Goal: Task Accomplishment & Management: Complete application form

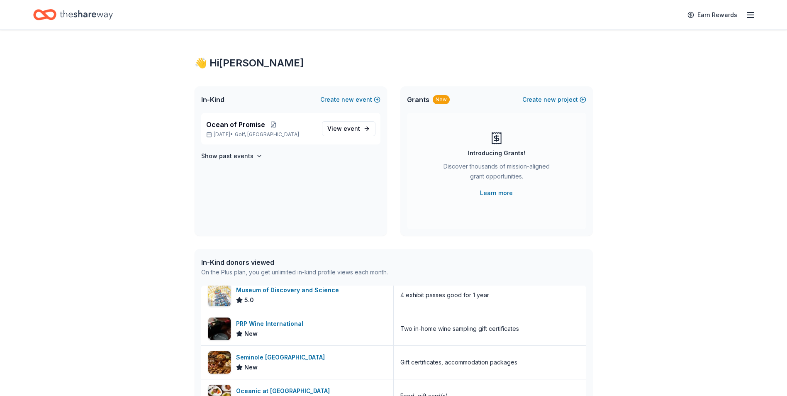
scroll to position [283, 0]
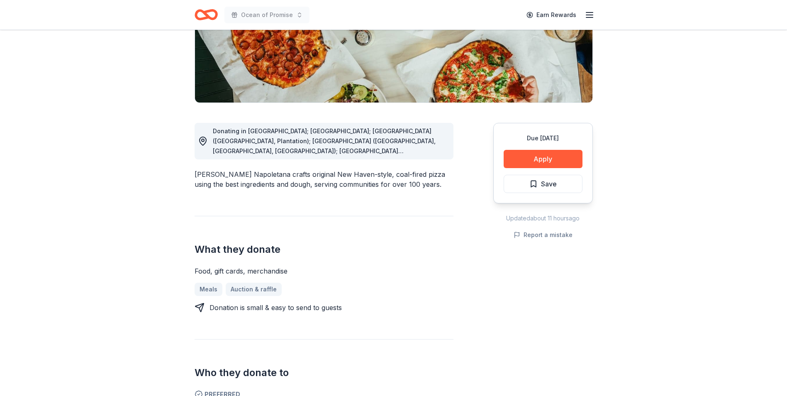
scroll to position [149, 0]
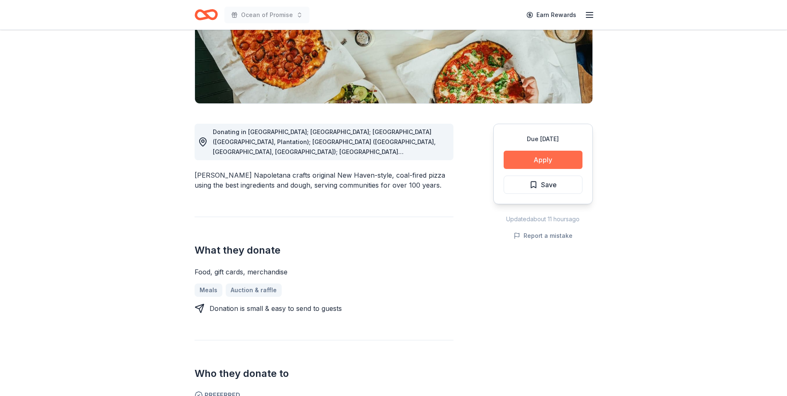
click at [518, 157] on button "Apply" at bounding box center [543, 160] width 79 height 18
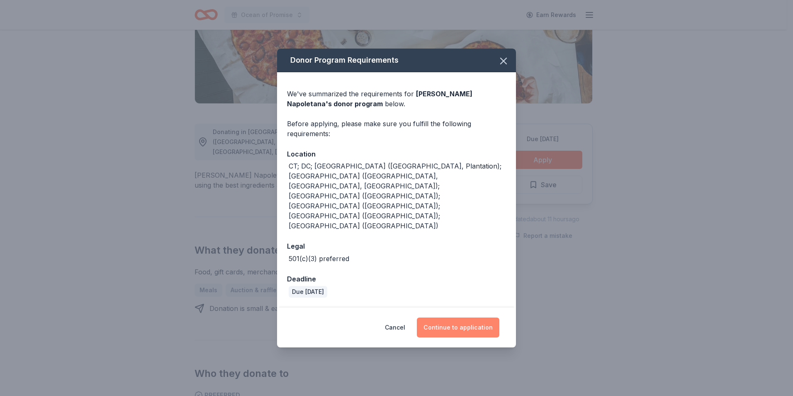
click at [455, 317] on button "Continue to application" at bounding box center [458, 327] width 83 height 20
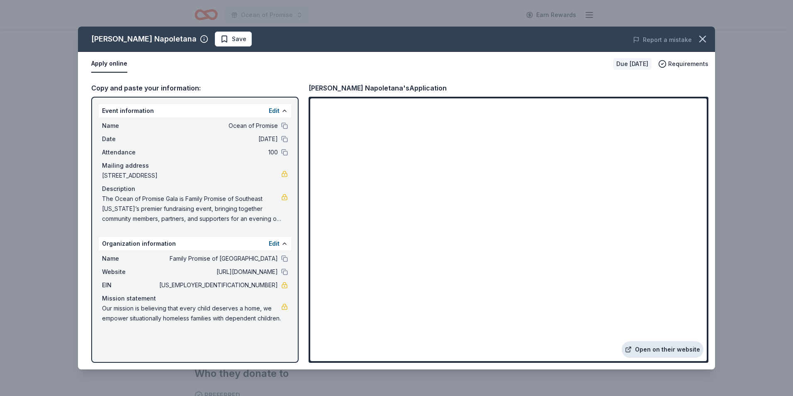
click at [668, 345] on link "Open on their website" at bounding box center [663, 349] width 82 height 17
click at [704, 39] on icon "button" at bounding box center [703, 39] width 12 height 12
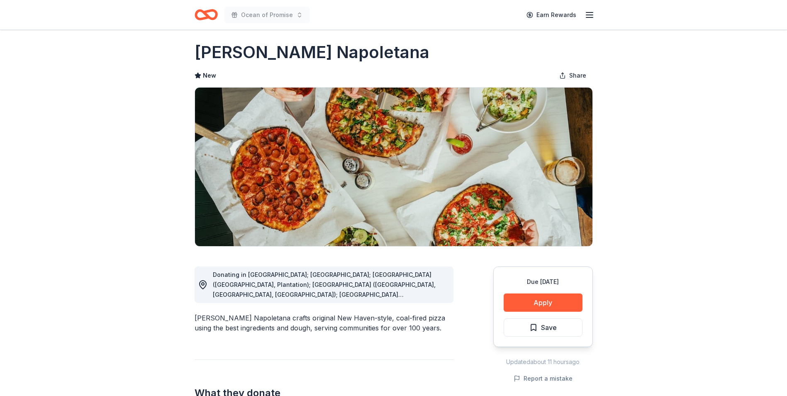
scroll to position [0, 0]
